Goal: Ask a question

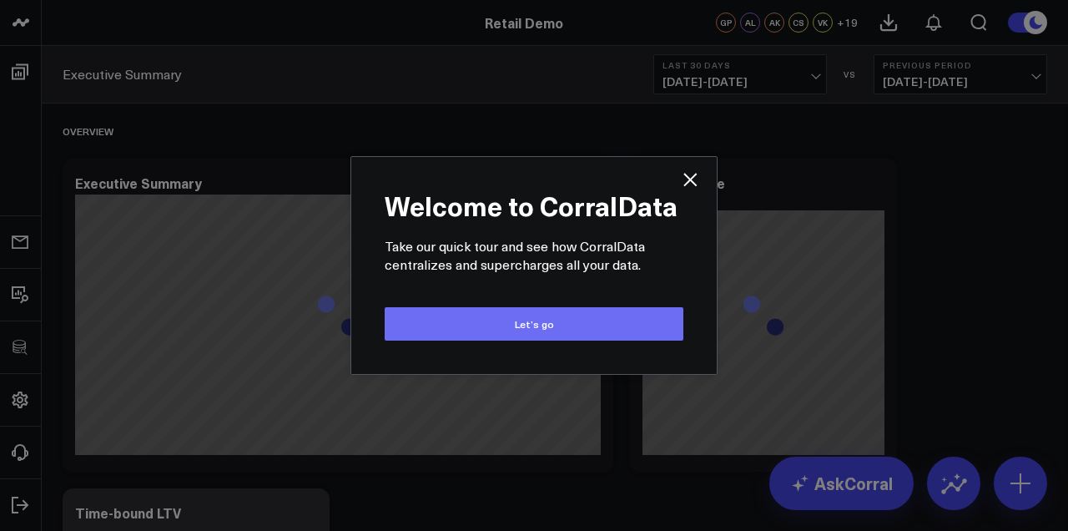
click at [566, 325] on button "Let’s go" at bounding box center [534, 323] width 299 height 33
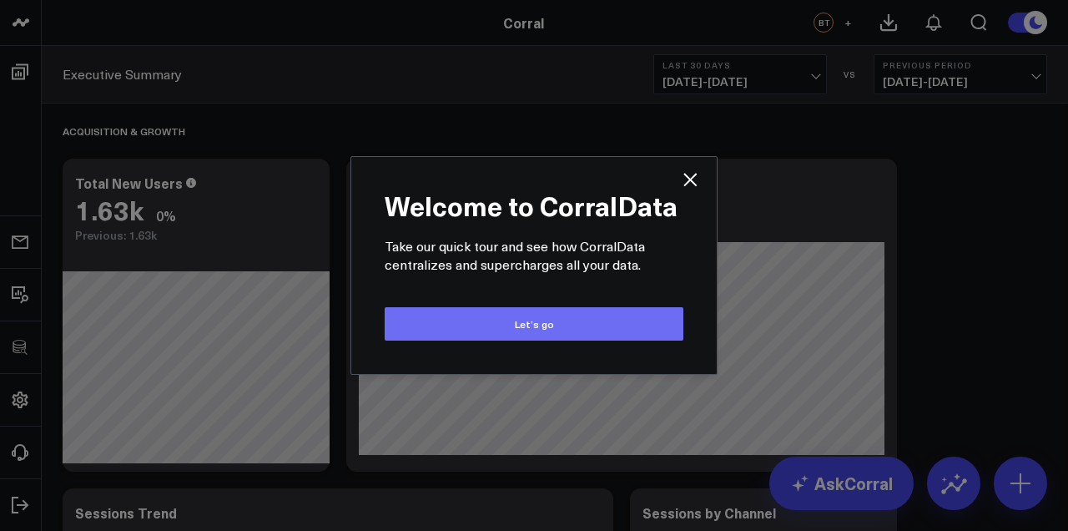
click at [512, 336] on button "Let’s go" at bounding box center [534, 323] width 299 height 33
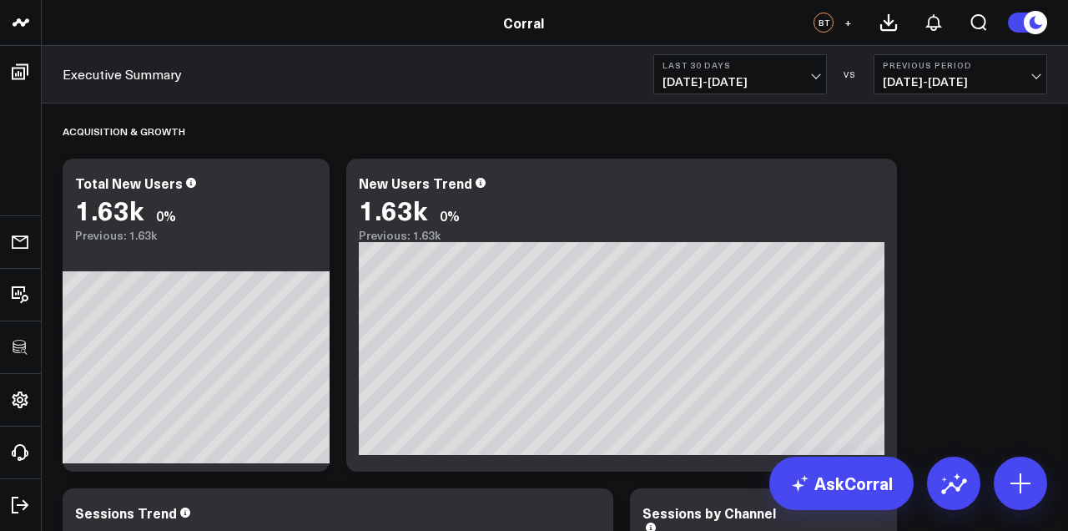
click at [1020, 74] on button "Previous Period 07/13/25 - 08/11/25" at bounding box center [960, 74] width 174 height 40
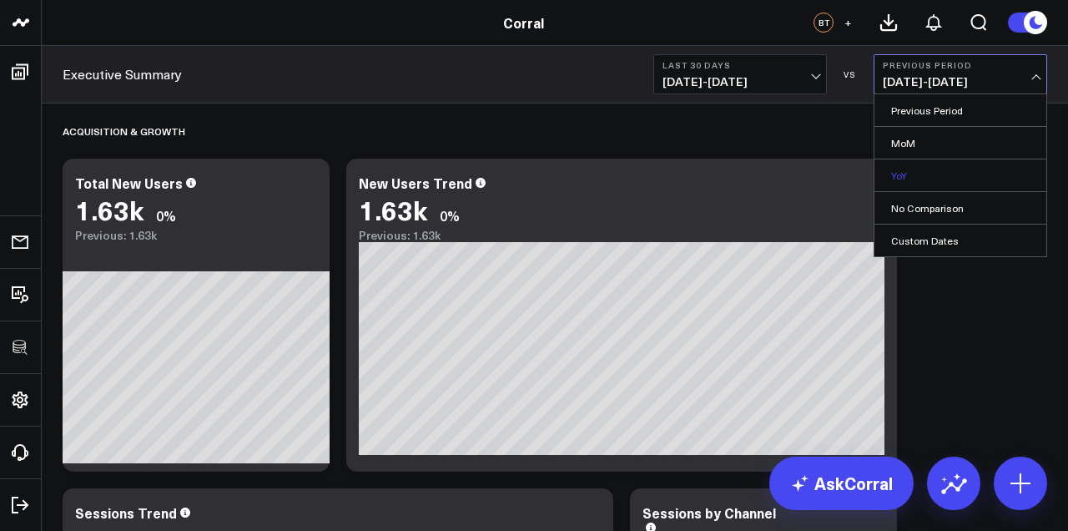
click at [945, 179] on link "YoY" at bounding box center [960, 175] width 172 height 32
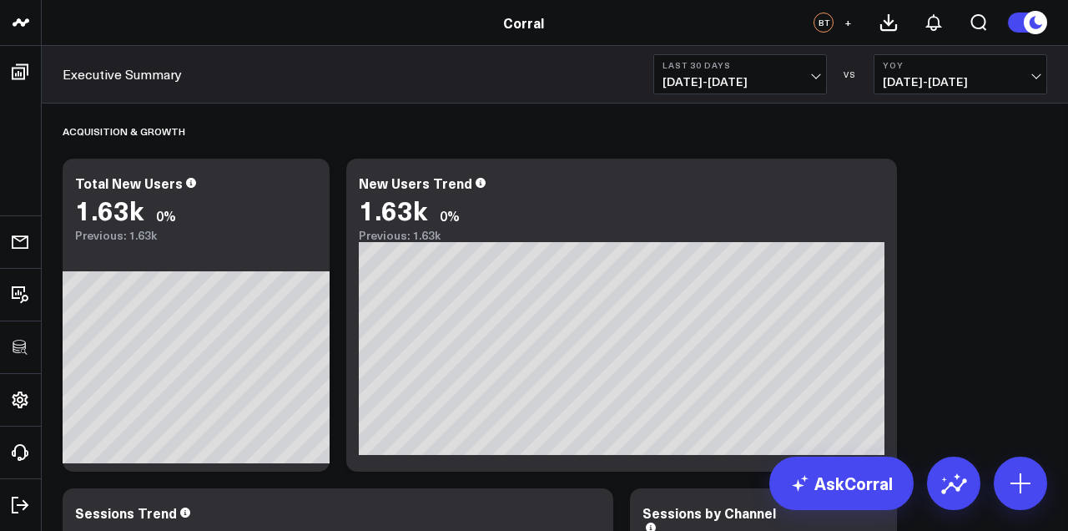
click at [791, 78] on span "08/12/25 - 09/10/25" at bounding box center [739, 81] width 155 height 13
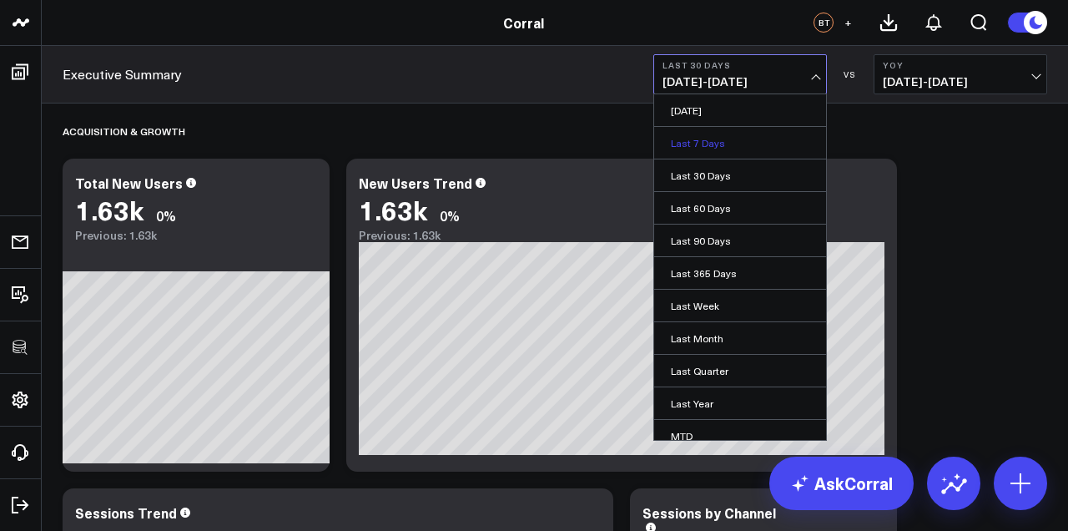
click at [772, 136] on link "Last 7 Days" at bounding box center [740, 143] width 172 height 32
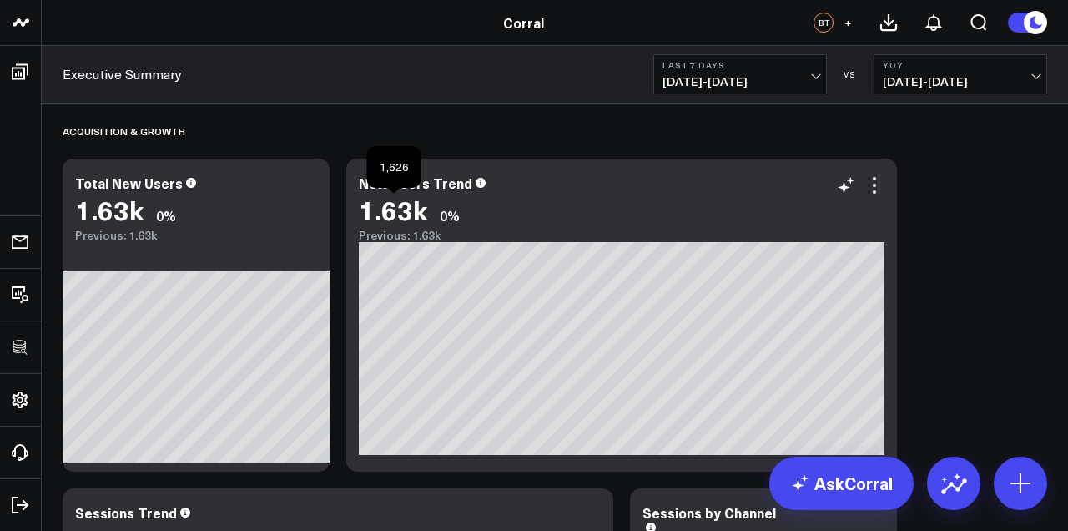
click at [411, 224] on div "1.63k" at bounding box center [393, 209] width 68 height 30
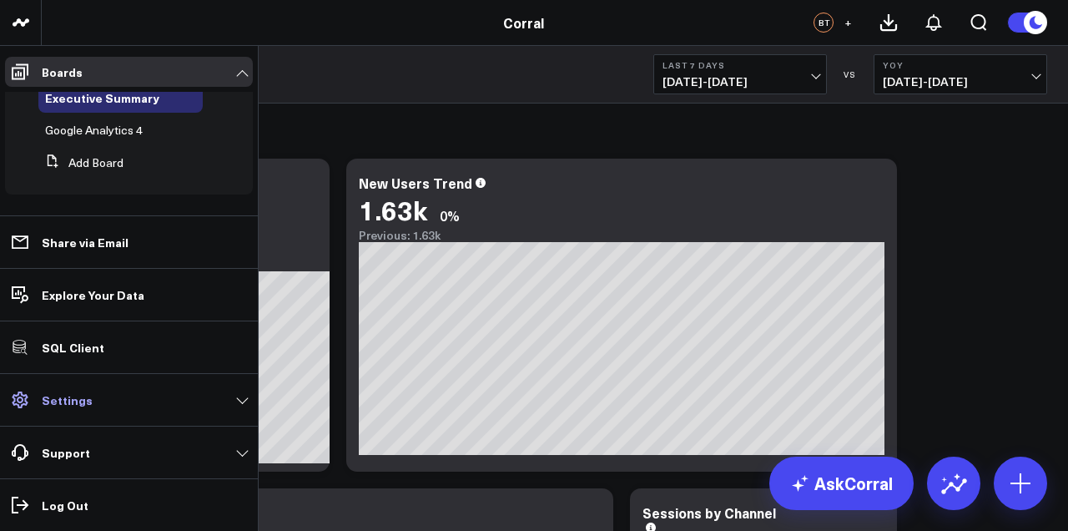
click at [242, 409] on link "Settings" at bounding box center [129, 400] width 248 height 30
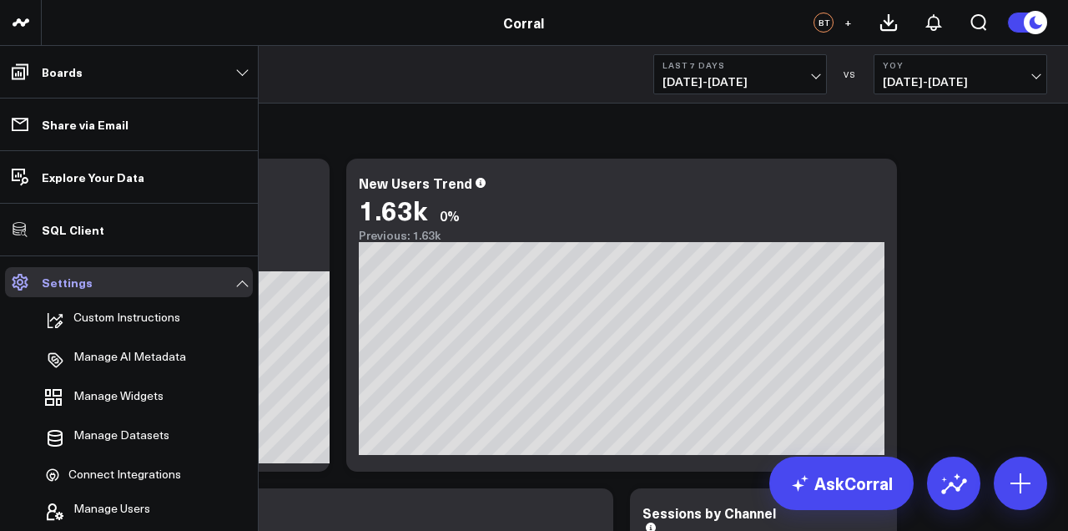
click at [245, 285] on link "Settings" at bounding box center [129, 282] width 248 height 30
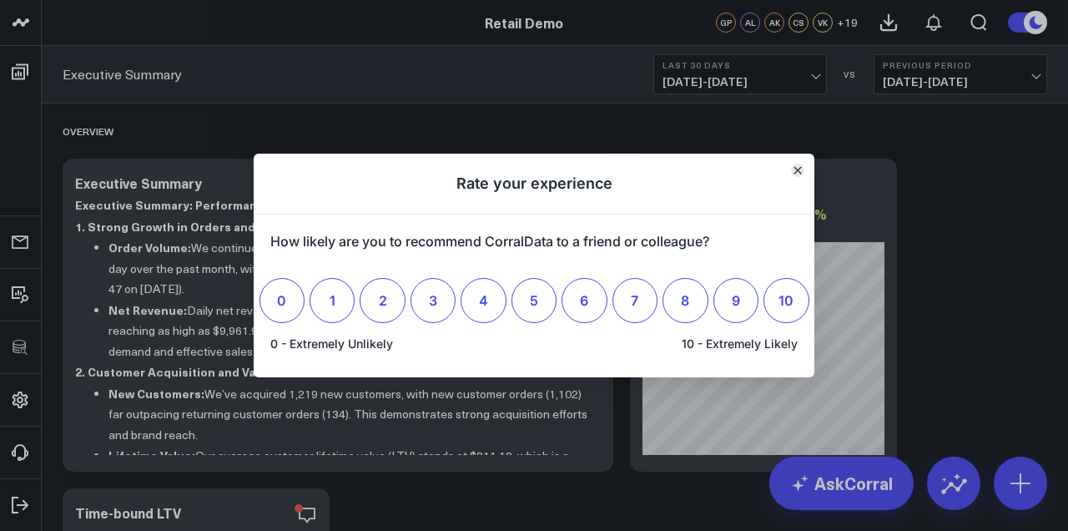
click at [801, 165] on button "Close" at bounding box center [797, 170] width 13 height 13
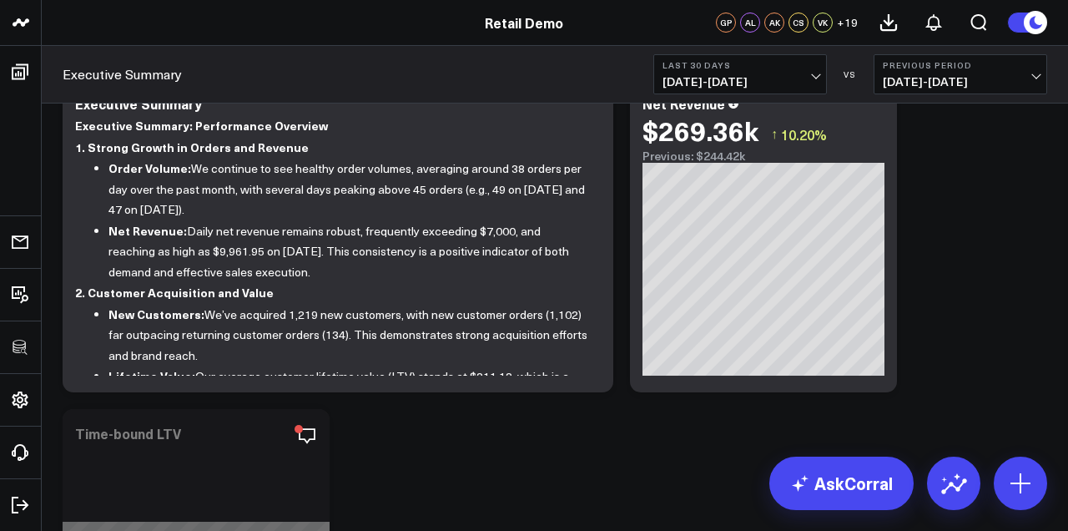
scroll to position [94, 0]
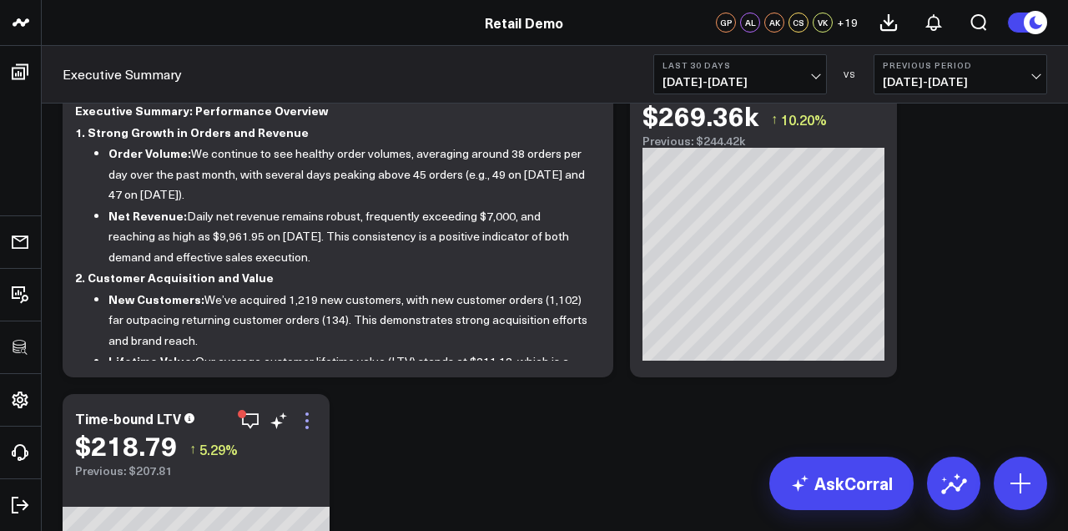
click at [310, 419] on icon at bounding box center [307, 420] width 20 height 20
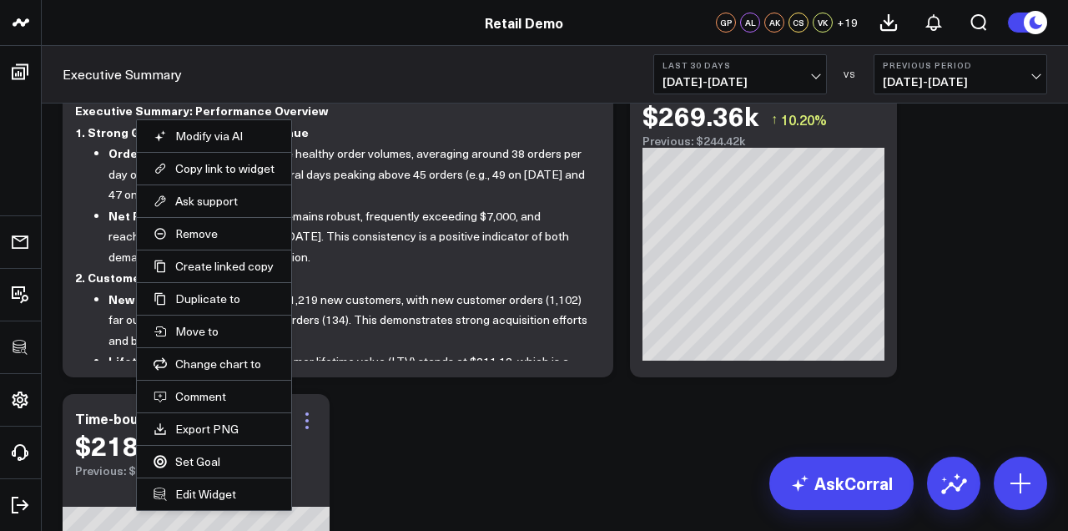
click at [310, 419] on icon at bounding box center [307, 420] width 20 height 20
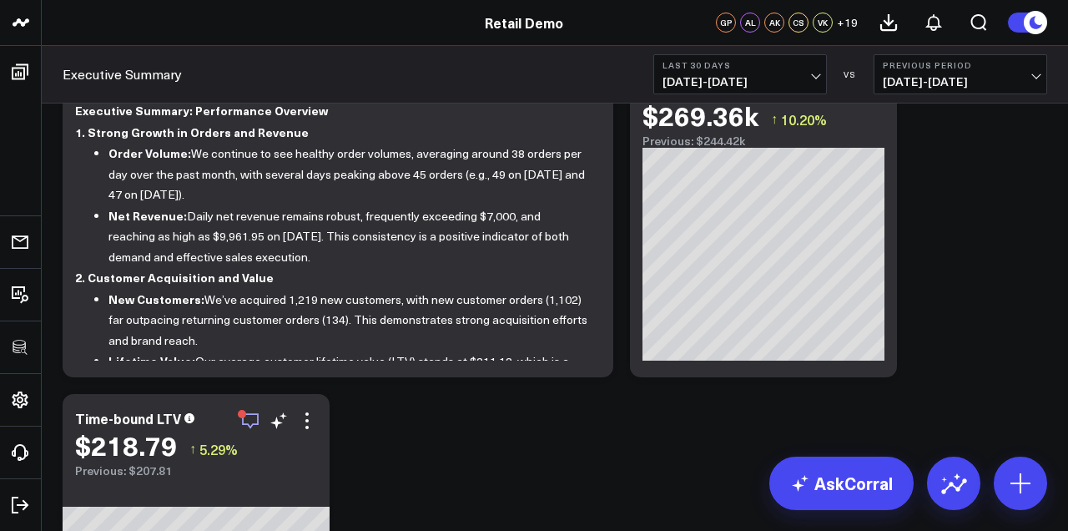
click at [240, 420] on icon "button" at bounding box center [250, 420] width 20 height 20
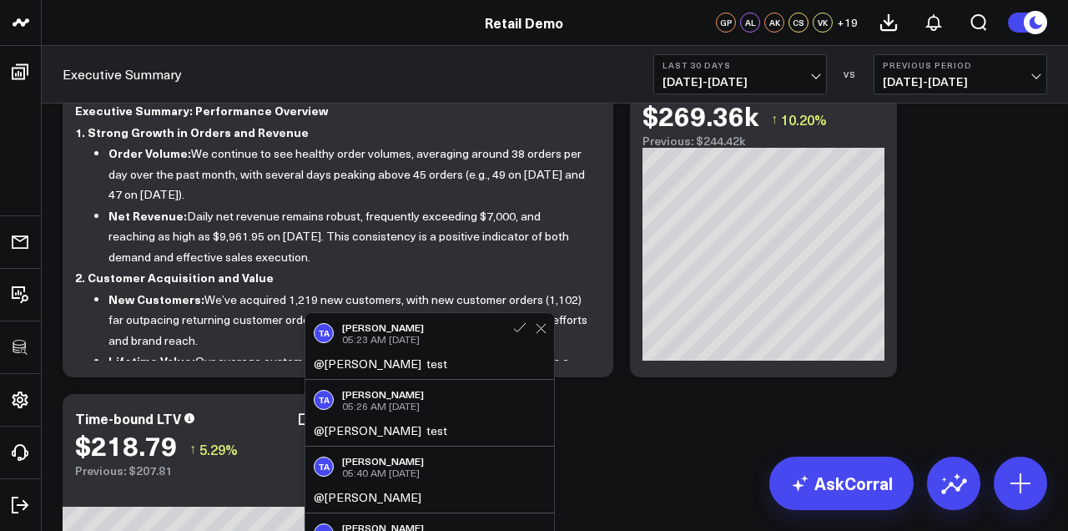
scroll to position [21, 0]
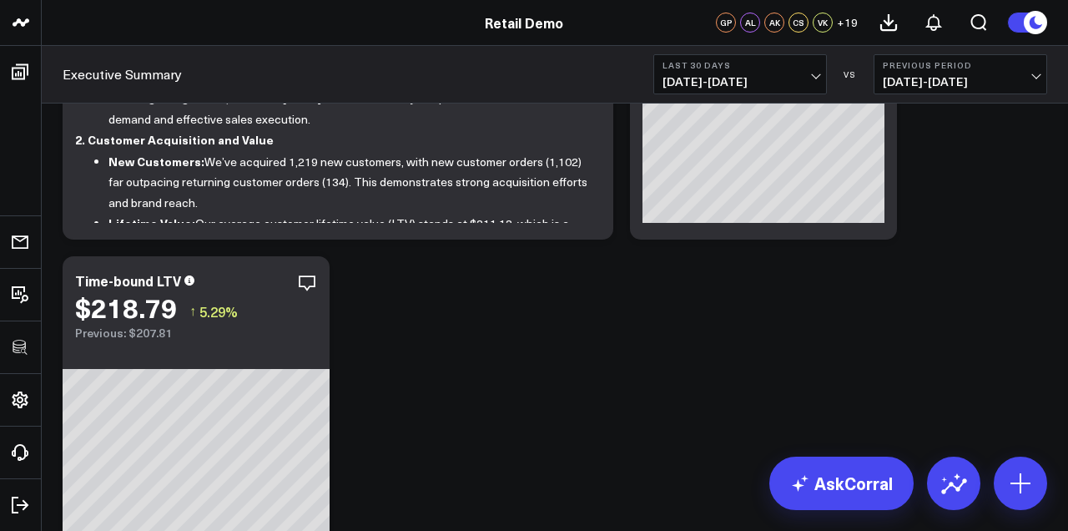
scroll to position [346, 0]
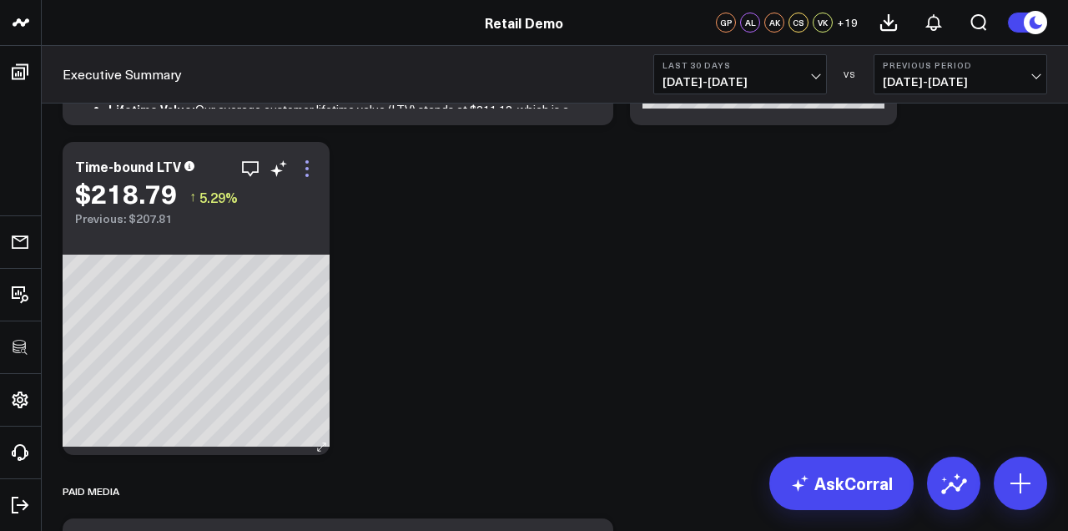
click at [305, 165] on icon at bounding box center [307, 168] width 20 height 20
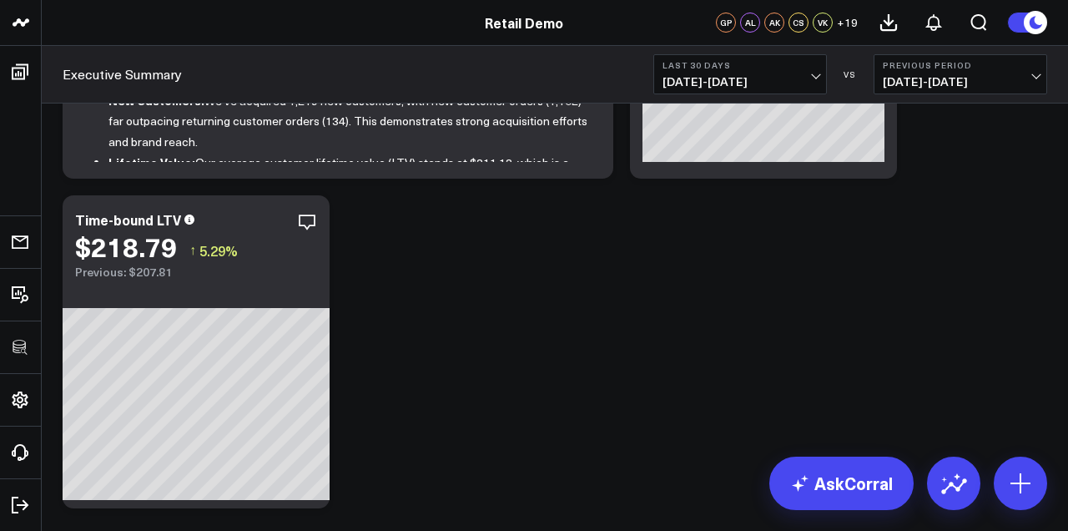
scroll to position [0, 0]
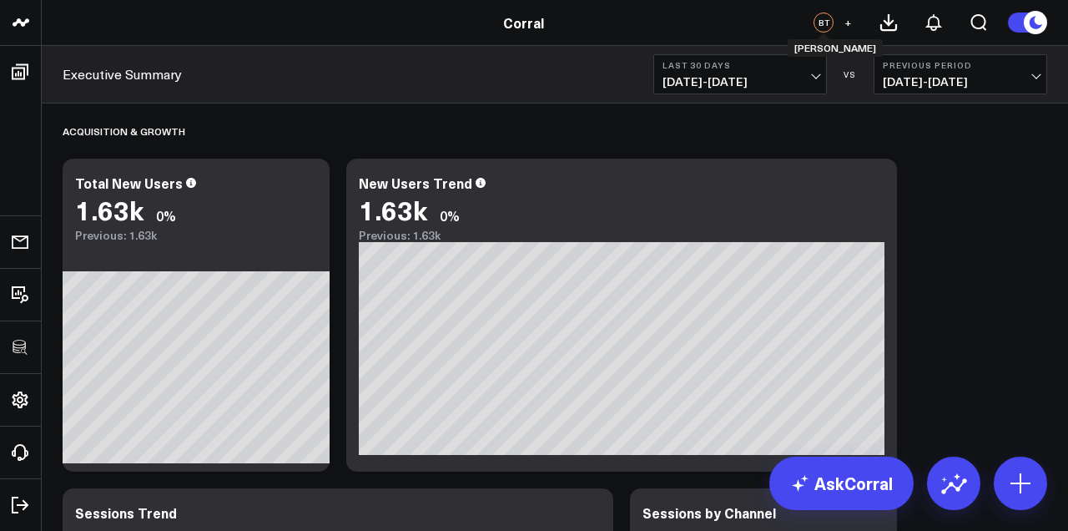
click at [829, 30] on div "BT" at bounding box center [823, 23] width 20 height 20
click at [521, 29] on link "Corral" at bounding box center [523, 22] width 41 height 18
click at [845, 185] on icon at bounding box center [846, 185] width 20 height 20
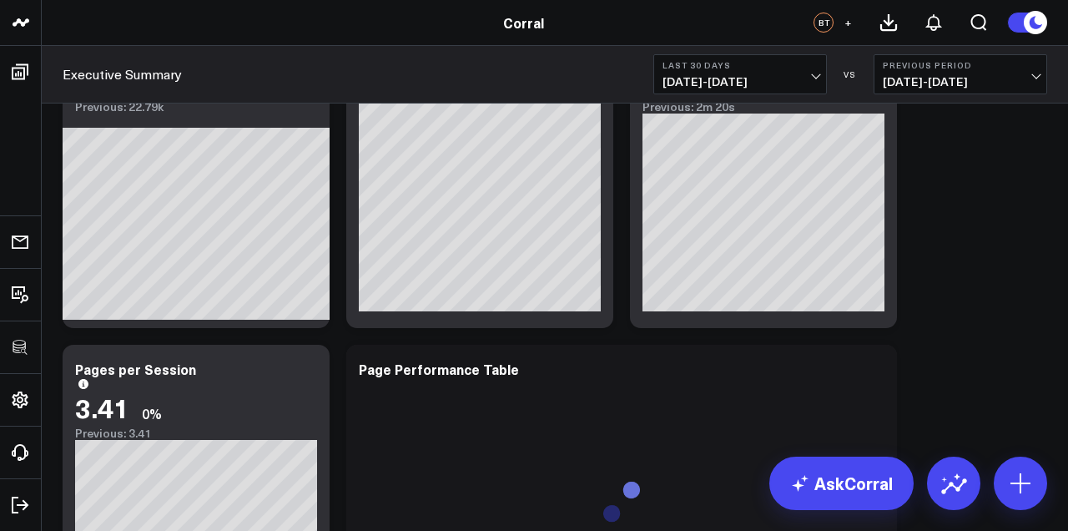
scroll to position [2536, 0]
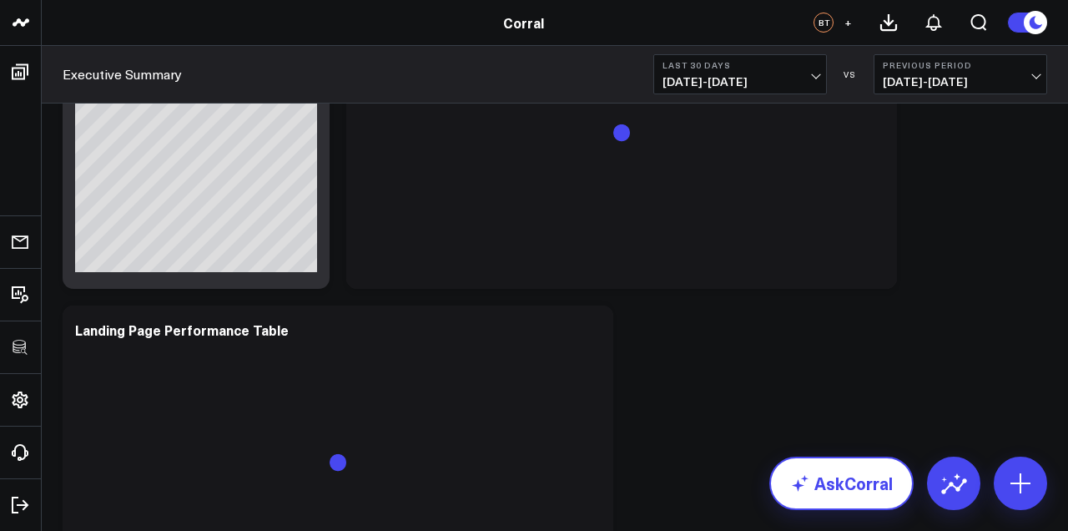
click at [856, 487] on link "AskCorral" at bounding box center [841, 482] width 144 height 53
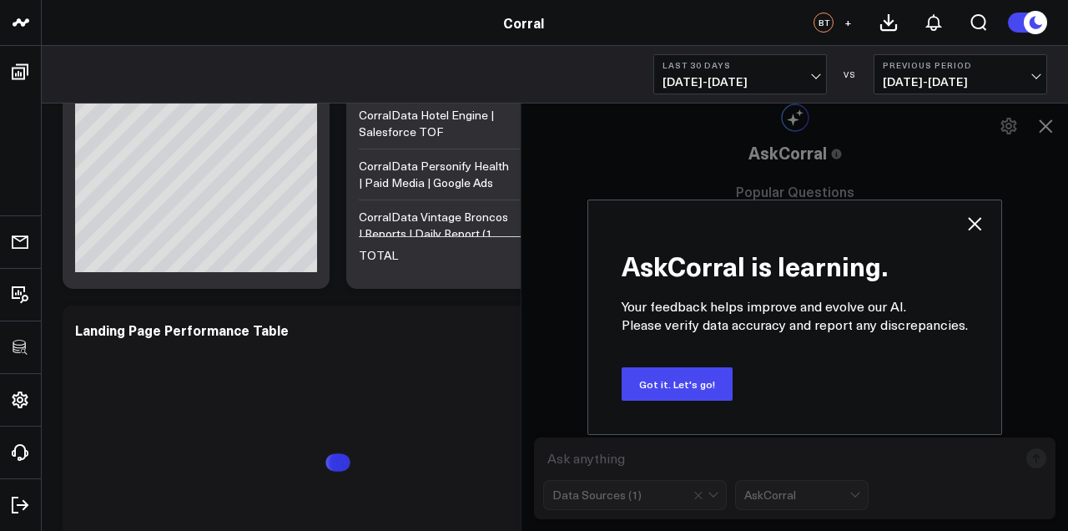
click at [825, 483] on link "AskCorral" at bounding box center [841, 482] width 144 height 53
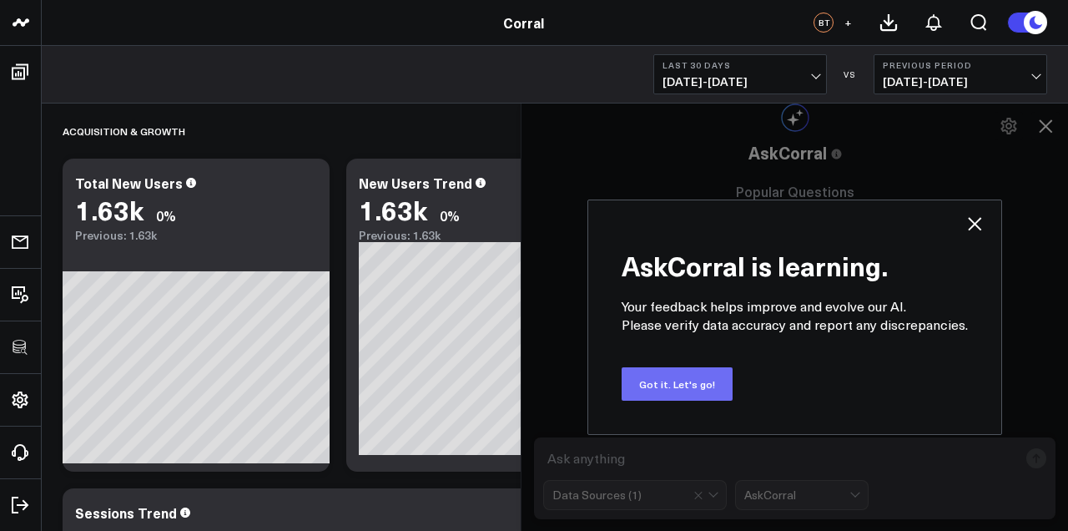
click at [687, 386] on button "Got it. Let's go!" at bounding box center [676, 383] width 111 height 33
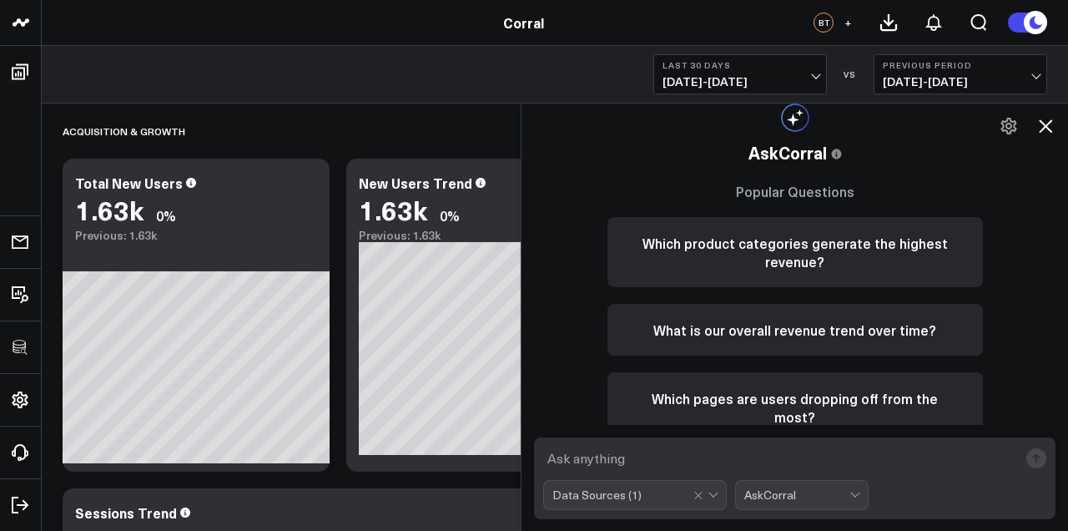
click at [670, 459] on textarea at bounding box center [780, 458] width 475 height 30
type textarea "What customers use our platform the most and for what reason"
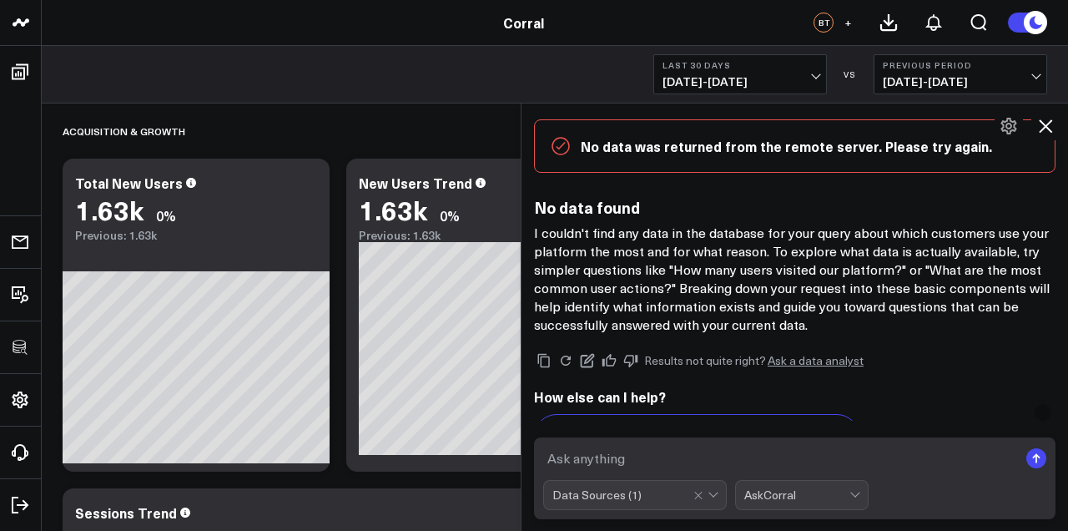
scroll to position [438, 0]
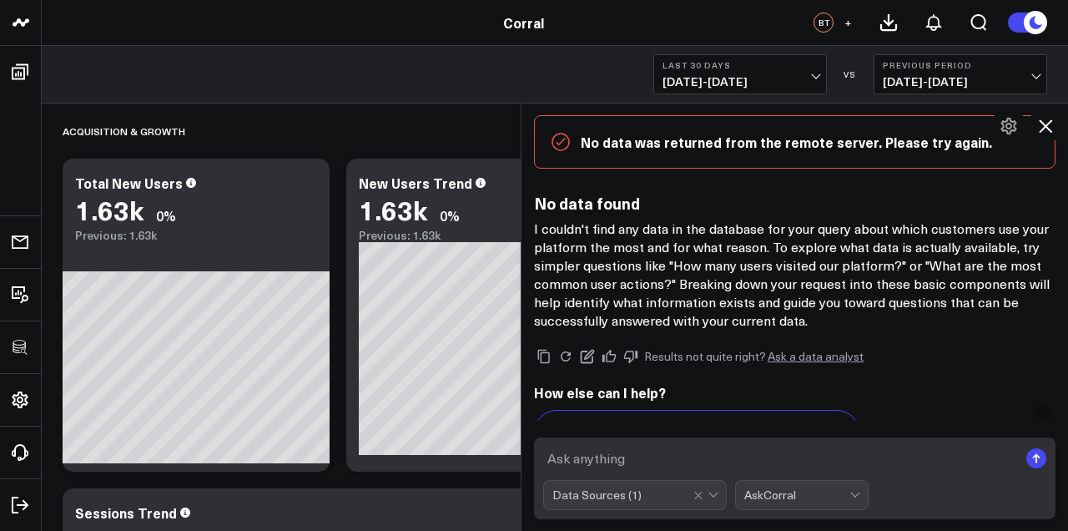
click at [686, 284] on p "I couldn't find any data in the database for your query about which customers u…" at bounding box center [794, 274] width 521 height 110
click at [1047, 128] on icon at bounding box center [1045, 125] width 13 height 13
